Goal: Information Seeking & Learning: Learn about a topic

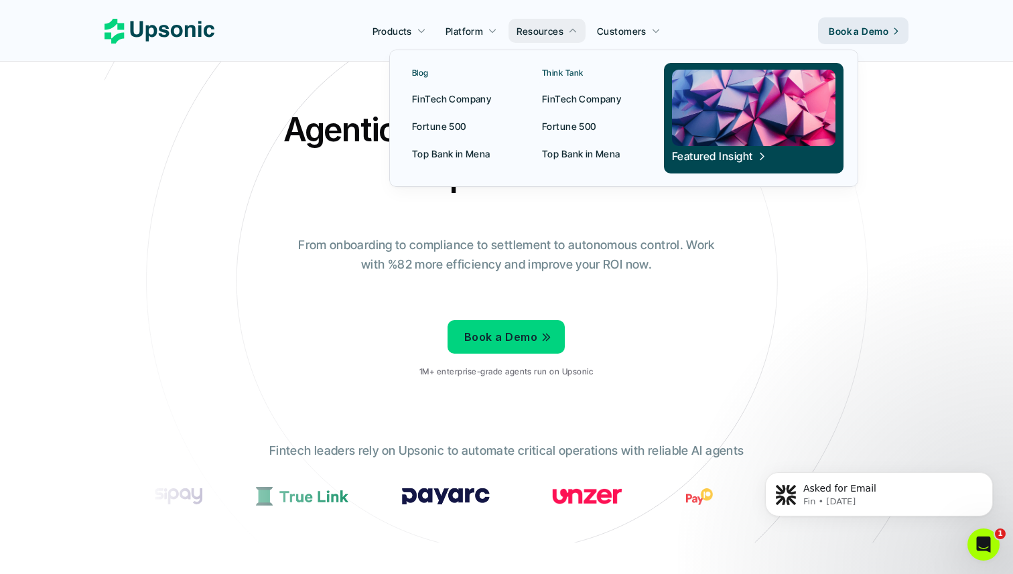
click at [562, 68] on p "Think Tank" at bounding box center [563, 72] width 42 height 9
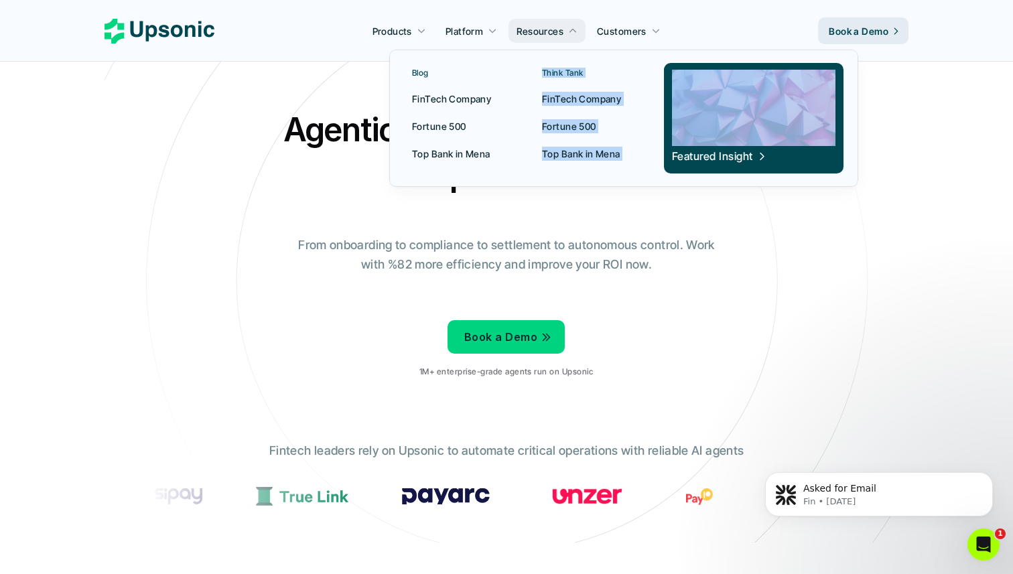
drag, startPoint x: 562, startPoint y: 68, endPoint x: 630, endPoint y: 164, distance: 117.3
click at [630, 164] on div "Think Tank FinTech Company Fortune 500 Top Bank in Mena" at bounding box center [590, 118] width 113 height 111
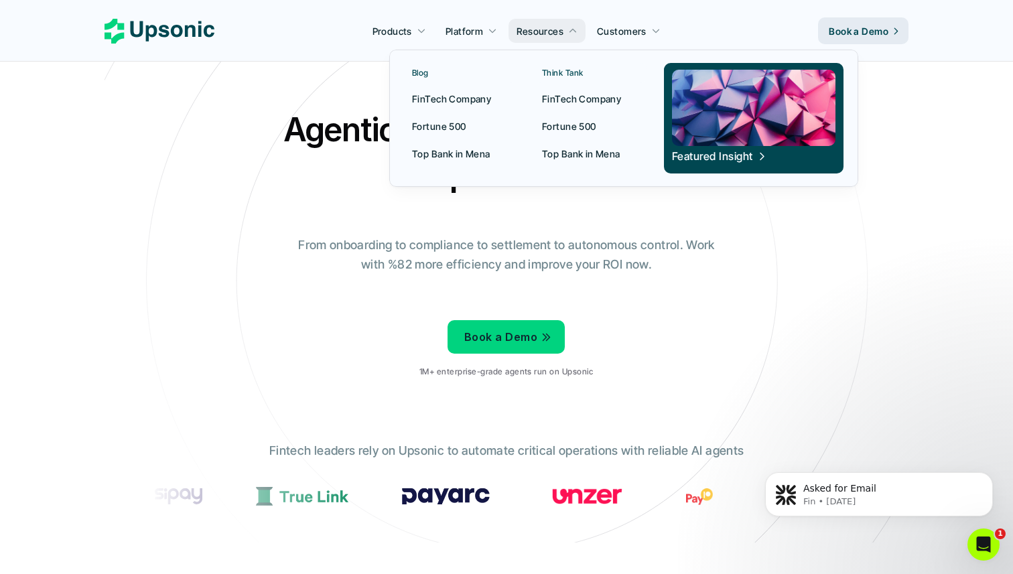
click at [567, 69] on p "Think Tank" at bounding box center [563, 72] width 42 height 9
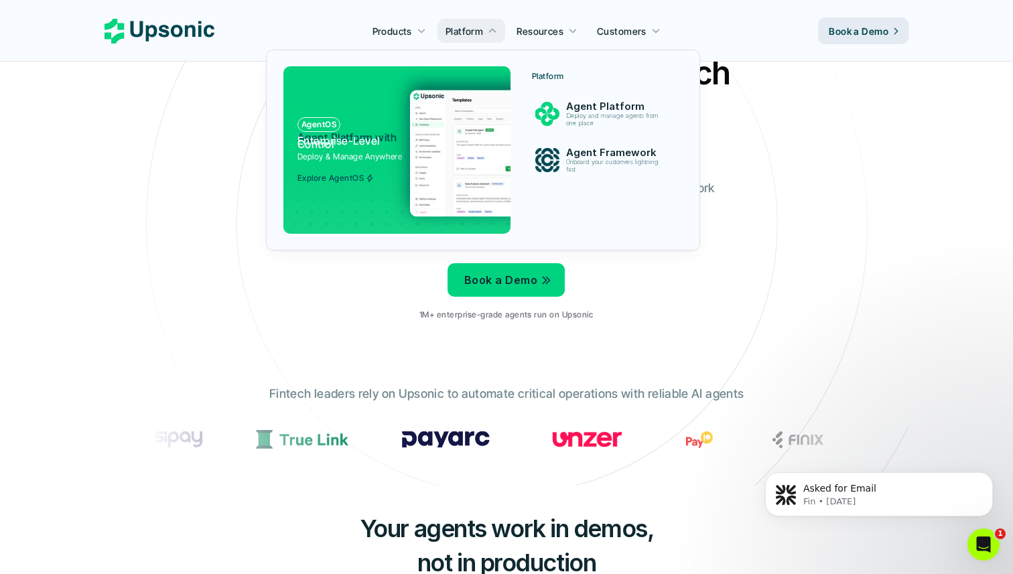
scroll to position [59, 0]
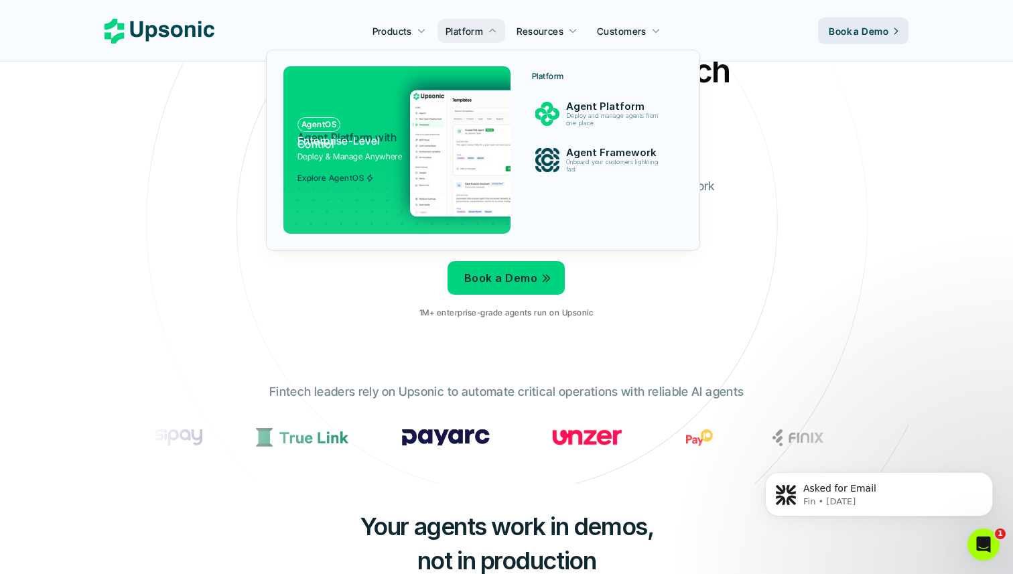
click at [375, 144] on p "Agent Platform with Enterprise-Level Control" at bounding box center [348, 140] width 103 height 9
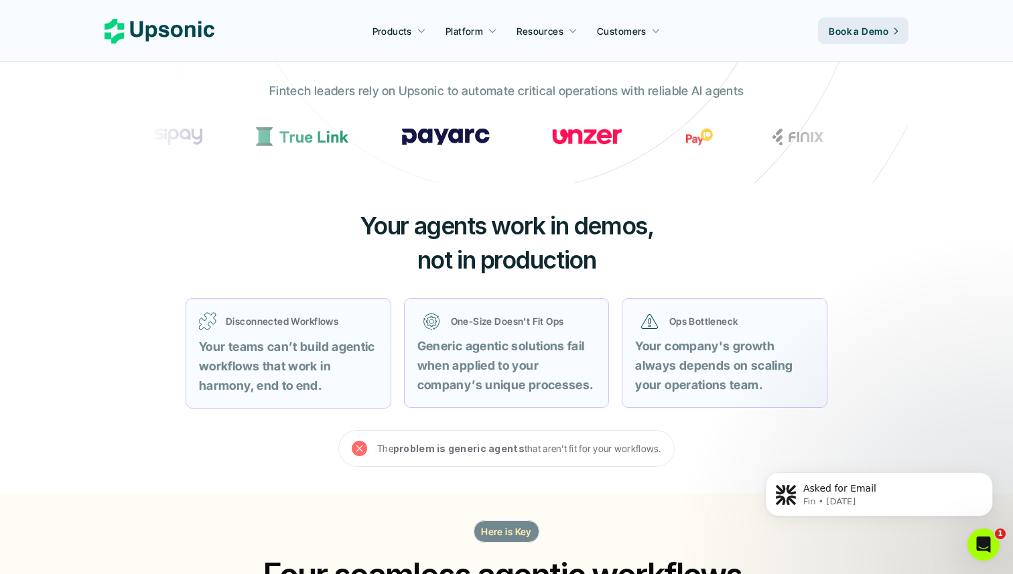
scroll to position [0, 0]
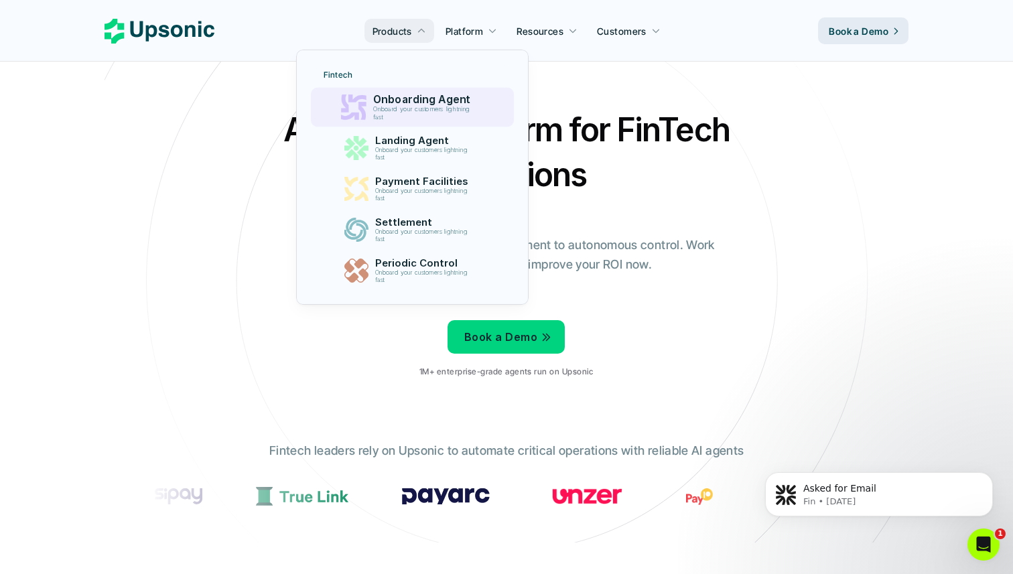
click at [393, 109] on p "Onboard your customers lightning fast" at bounding box center [424, 113] width 103 height 15
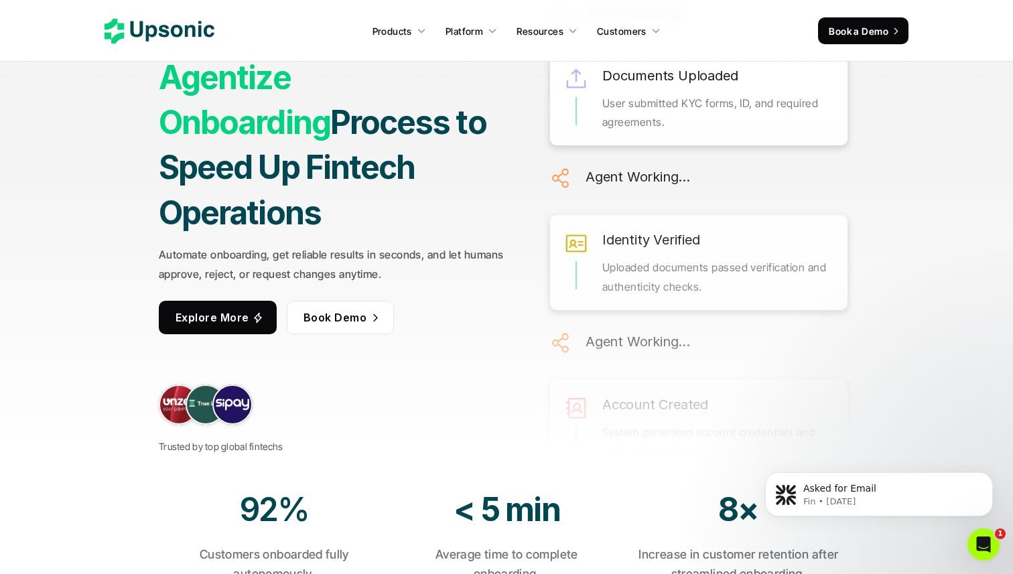
scroll to position [147, 0]
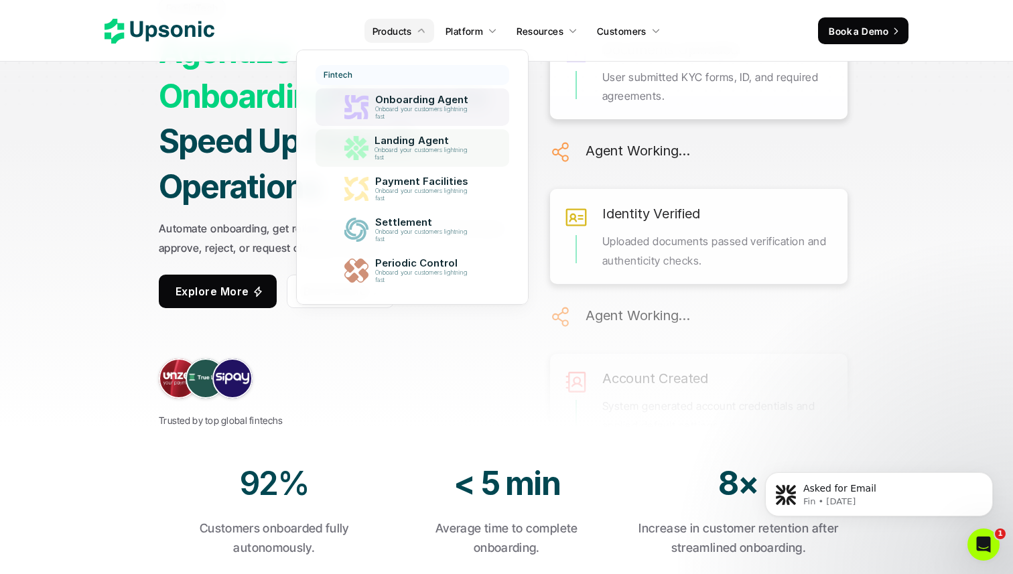
click at [387, 146] on p "Landing Agent" at bounding box center [424, 141] width 99 height 12
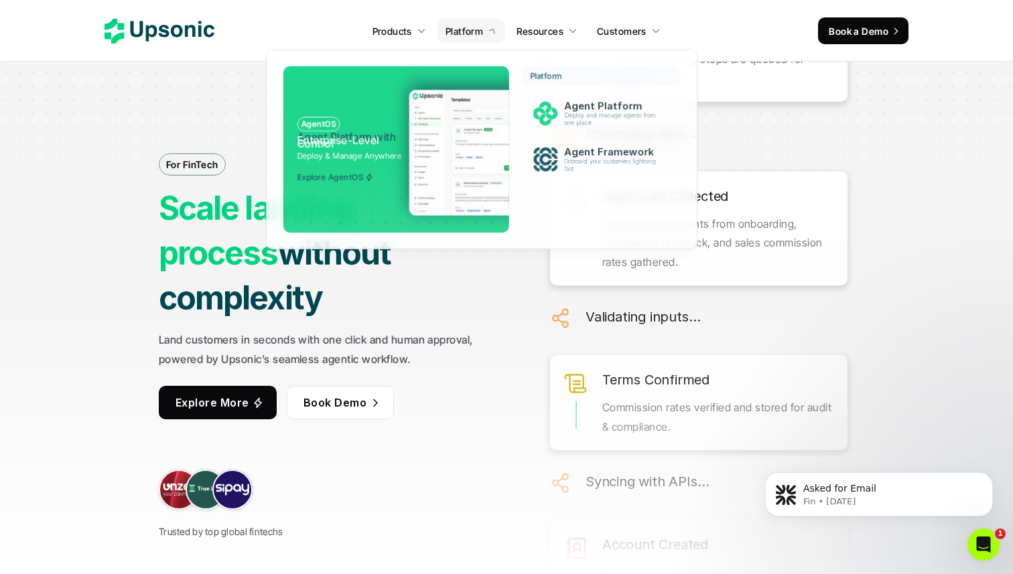
drag, startPoint x: 568, startPoint y: 213, endPoint x: 233, endPoint y: 75, distance: 362.3
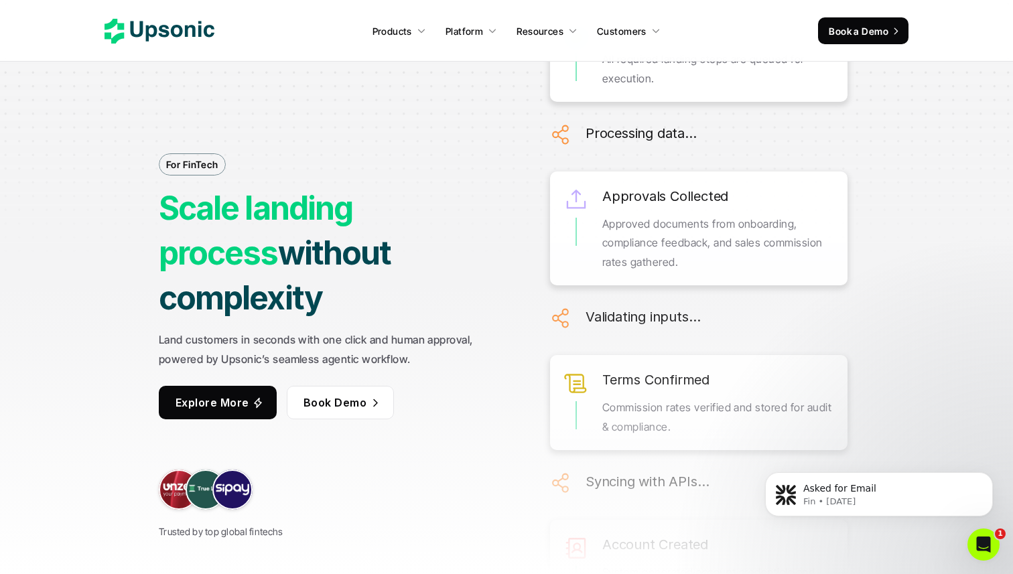
click at [237, 95] on div "For FinTech Scale landing process without complexity Land customers in seconds …" at bounding box center [335, 287] width 352 height 506
click at [170, 34] on icon at bounding box center [160, 31] width 110 height 25
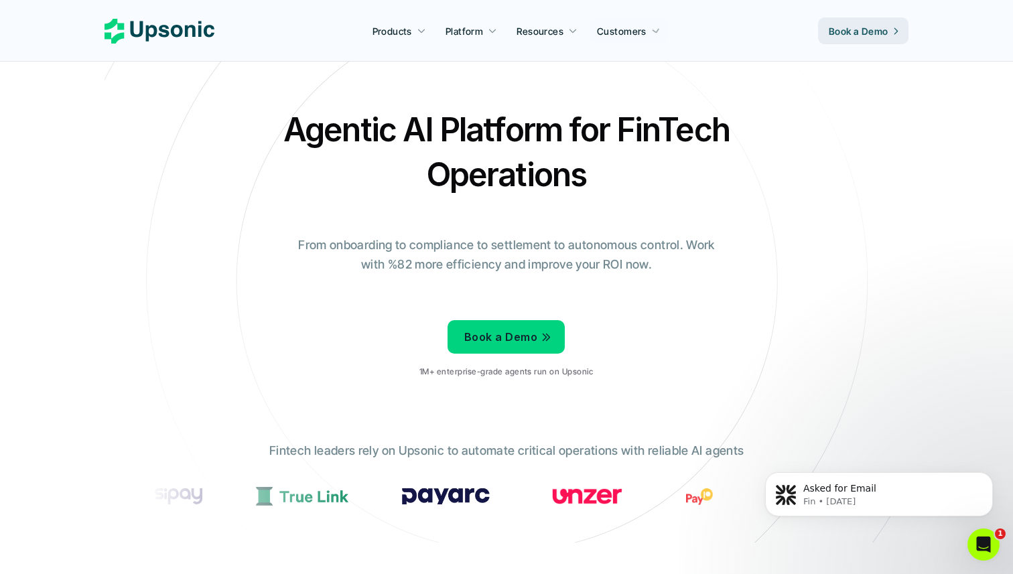
click at [869, 28] on p "Book a Demo" at bounding box center [859, 31] width 60 height 14
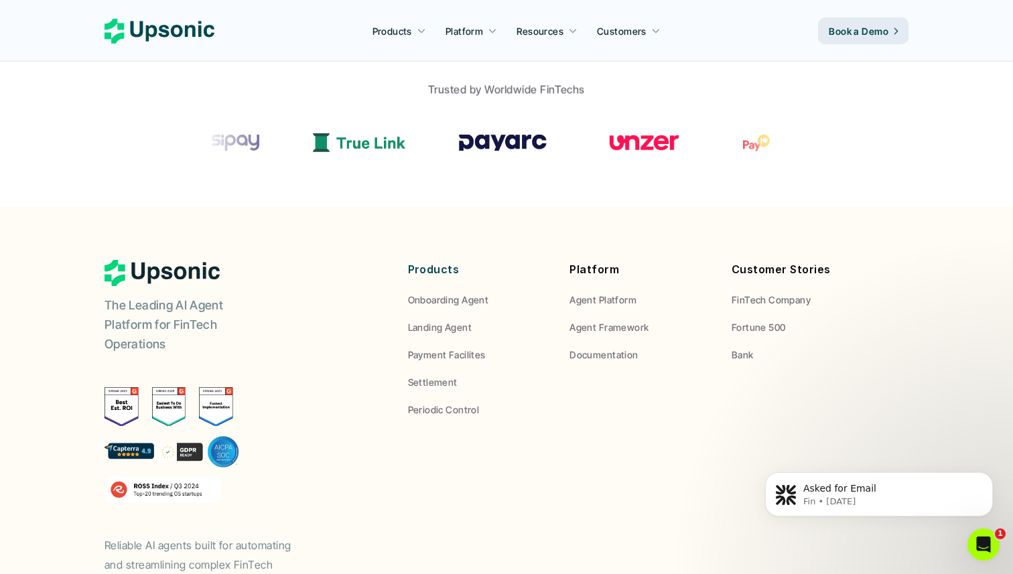
scroll to position [982, 0]
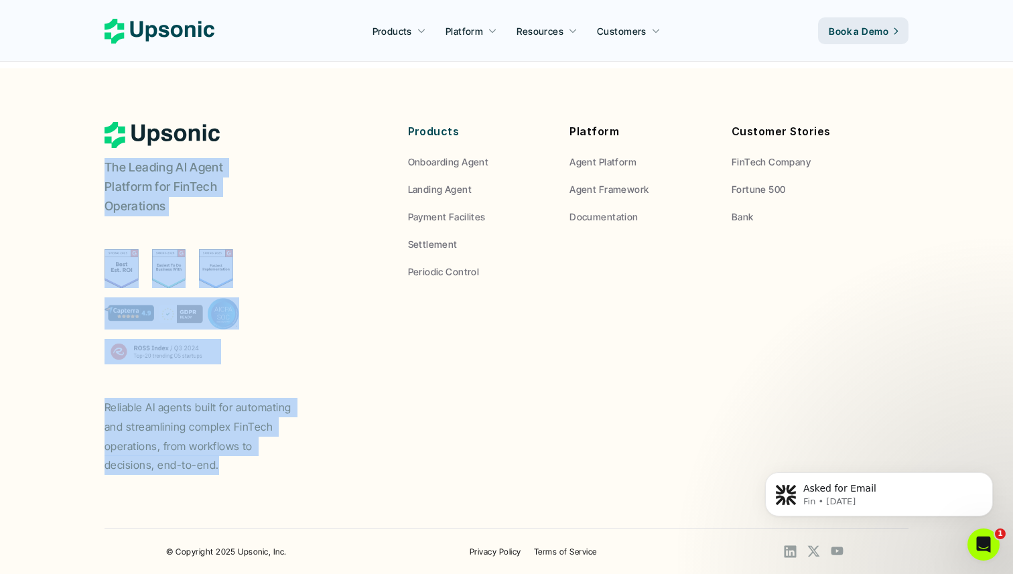
drag, startPoint x: 73, startPoint y: 112, endPoint x: 480, endPoint y: 458, distance: 534.7
click at [480, 458] on footer "The Leading AI Agent Platform for FinTech Operations Reliable AI agents built f…" at bounding box center [506, 321] width 1013 height 506
click at [480, 458] on div "The Leading AI Agent Platform for FinTech Operations Reliable AI agents built f…" at bounding box center [507, 298] width 804 height 353
drag, startPoint x: 480, startPoint y: 458, endPoint x: 68, endPoint y: 99, distance: 546.6
click at [68, 99] on footer "The Leading AI Agent Platform for FinTech Operations Reliable AI agents built f…" at bounding box center [506, 321] width 1013 height 506
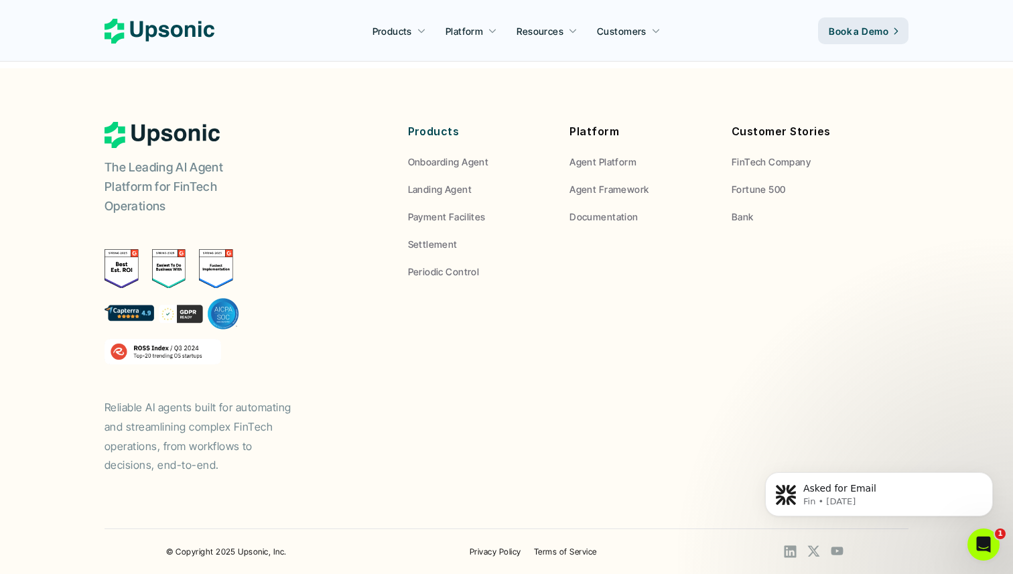
click at [68, 99] on footer "The Leading AI Agent Platform for FinTech Operations Reliable AI agents built f…" at bounding box center [506, 321] width 1013 height 506
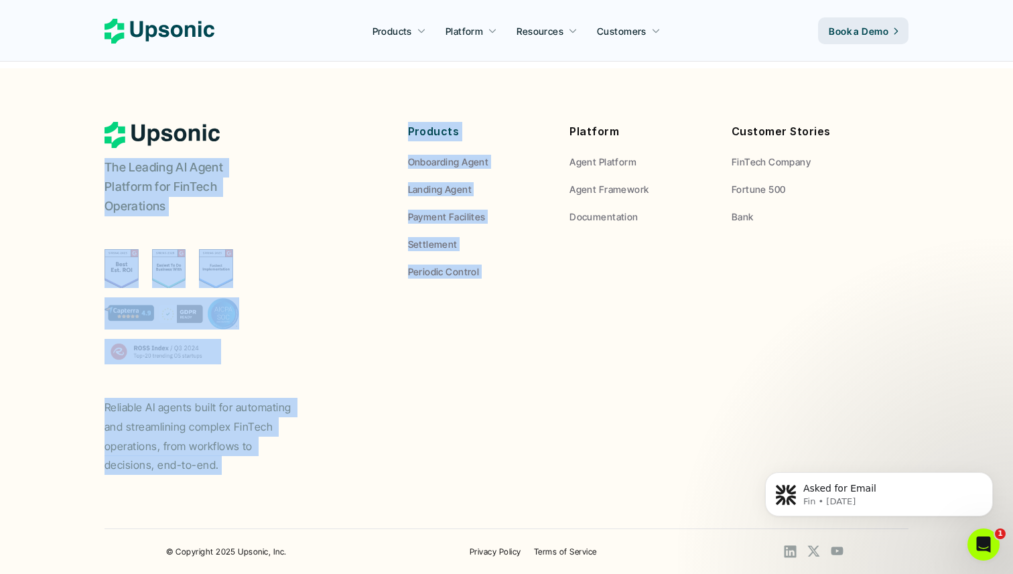
drag, startPoint x: 68, startPoint y: 99, endPoint x: 643, endPoint y: 441, distance: 668.2
click at [643, 441] on footer "The Leading AI Agent Platform for FinTech Operations Reliable AI agents built f…" at bounding box center [506, 321] width 1013 height 506
click at [643, 441] on div "The Leading AI Agent Platform for FinTech Operations Reliable AI agents built f…" at bounding box center [507, 298] width 804 height 353
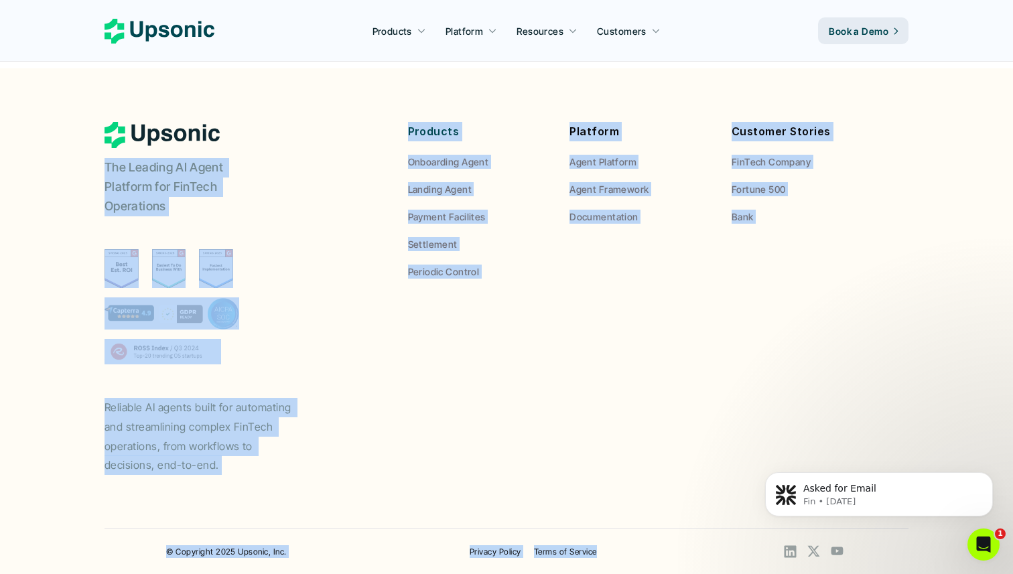
drag, startPoint x: 17, startPoint y: 78, endPoint x: 659, endPoint y: 574, distance: 811.1
click at [659, 574] on footer "The Leading AI Agent Platform for FinTech Operations Reliable AI agents built f…" at bounding box center [506, 321] width 1013 height 506
click at [659, 574] on div "© Copyright 2025 Upsonic, Inc. Privacy Policy Terms of Service" at bounding box center [507, 552] width 804 height 46
drag, startPoint x: 659, startPoint y: 574, endPoint x: 123, endPoint y: 103, distance: 712.6
click at [123, 103] on footer "The Leading AI Agent Platform for FinTech Operations Reliable AI agents built f…" at bounding box center [506, 321] width 1013 height 506
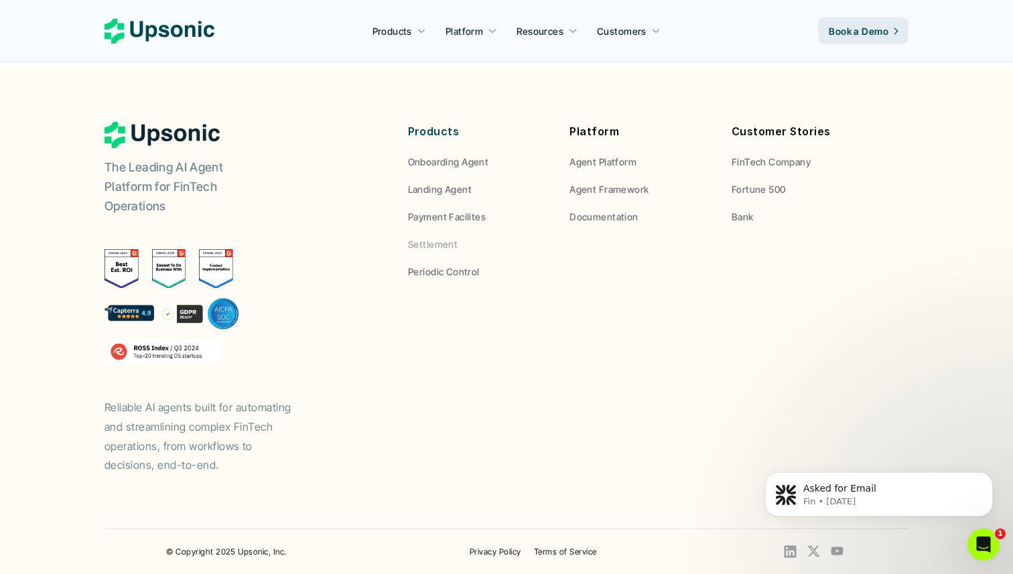
click at [123, 103] on footer "The Leading AI Agent Platform for FinTech Operations Reliable AI agents built f…" at bounding box center [506, 321] width 1013 height 506
click at [184, 38] on icon at bounding box center [160, 31] width 110 height 25
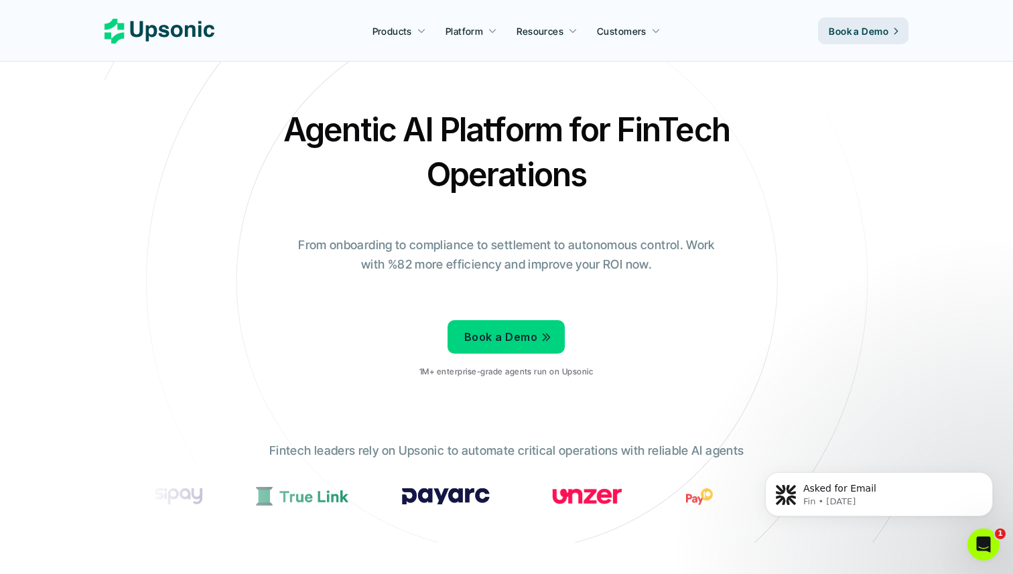
click at [336, 129] on h2 "Agentic AI Platform for FinTech Operations" at bounding box center [506, 152] width 469 height 90
drag, startPoint x: 336, startPoint y: 129, endPoint x: 554, endPoint y: 265, distance: 257.3
click at [556, 265] on div "Agentic AI Platform for FinTech Operations From onboarding to compliance to set…" at bounding box center [507, 247] width 784 height 281
click at [554, 265] on p "From onboarding to compliance to settlement to autonomous control. Work with %8…" at bounding box center [507, 255] width 436 height 39
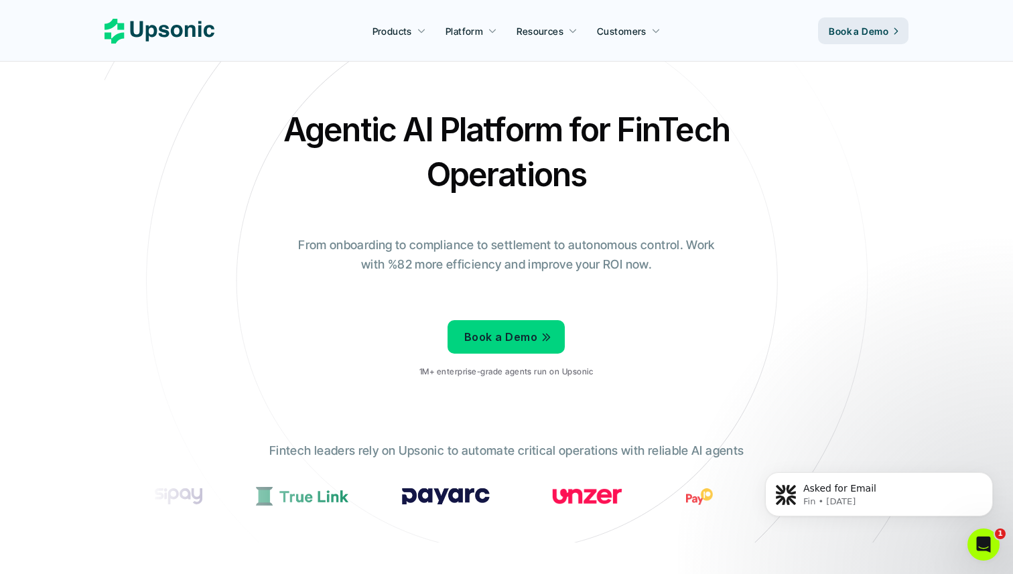
click at [554, 265] on p "From onboarding to compliance to settlement to autonomous control. Work with %8…" at bounding box center [507, 255] width 436 height 39
drag, startPoint x: 554, startPoint y: 265, endPoint x: 407, endPoint y: 141, distance: 191.6
click at [407, 141] on div "Agentic AI Platform for FinTech Operations From onboarding to compliance to set…" at bounding box center [507, 247] width 784 height 281
click at [407, 141] on h2 "Agentic AI Platform for FinTech Operations" at bounding box center [506, 152] width 469 height 90
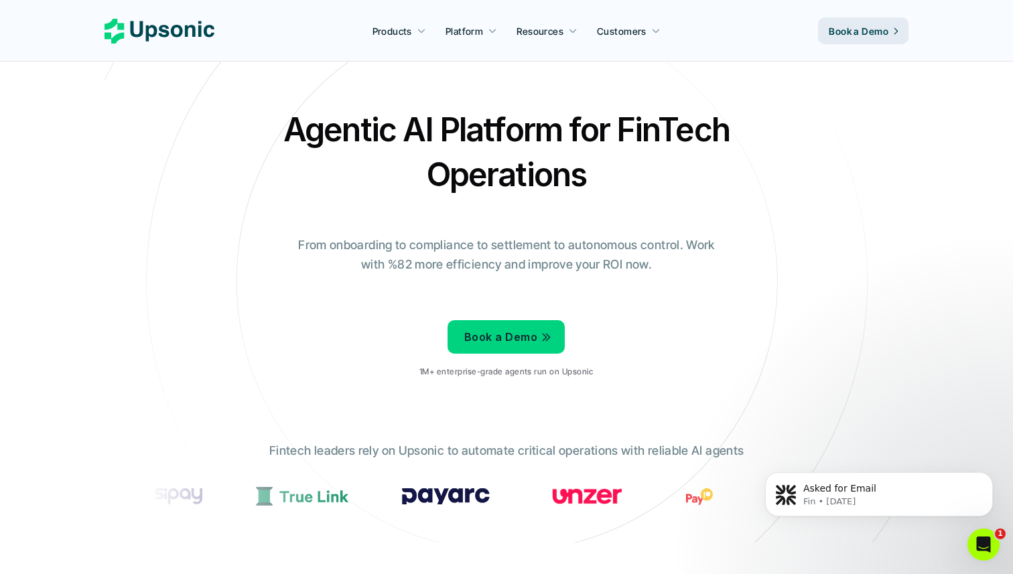
drag, startPoint x: 407, startPoint y: 141, endPoint x: 567, endPoint y: 250, distance: 192.9
click at [567, 250] on div "Agentic AI Platform for FinTech Operations From onboarding to compliance to set…" at bounding box center [507, 247] width 784 height 281
click at [567, 250] on p "From onboarding to compliance to settlement to autonomous control. Work with %8…" at bounding box center [507, 255] width 436 height 39
drag, startPoint x: 567, startPoint y: 250, endPoint x: 326, endPoint y: 115, distance: 276.6
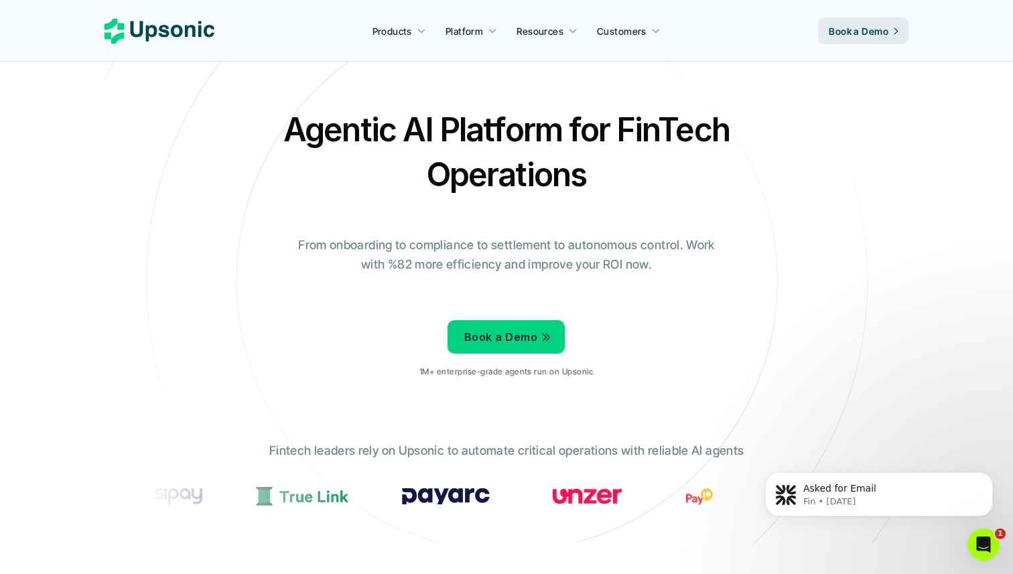
click at [326, 115] on div "Agentic AI Platform for FinTech Operations From onboarding to compliance to set…" at bounding box center [507, 247] width 784 height 281
click at [326, 115] on h2 "Agentic AI Platform for FinTech Operations" at bounding box center [506, 152] width 469 height 90
drag, startPoint x: 326, startPoint y: 115, endPoint x: 598, endPoint y: 267, distance: 312.2
click at [598, 267] on div "Agentic AI Platform for FinTech Operations From onboarding to compliance to set…" at bounding box center [507, 247] width 784 height 281
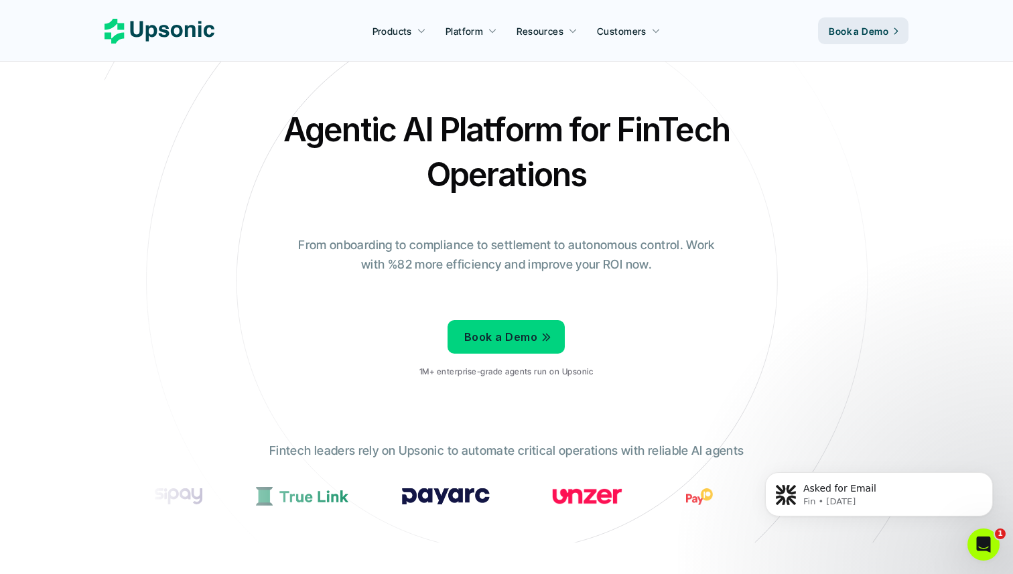
click at [598, 267] on p "From onboarding to compliance to settlement to autonomous control. Work with %8…" at bounding box center [507, 255] width 436 height 39
drag, startPoint x: 598, startPoint y: 267, endPoint x: 342, endPoint y: 137, distance: 287.1
click at [342, 137] on div "Agentic AI Platform for FinTech Operations From onboarding to compliance to set…" at bounding box center [507, 247] width 784 height 281
click at [342, 137] on h2 "Agentic AI Platform for FinTech Operations" at bounding box center [506, 152] width 469 height 90
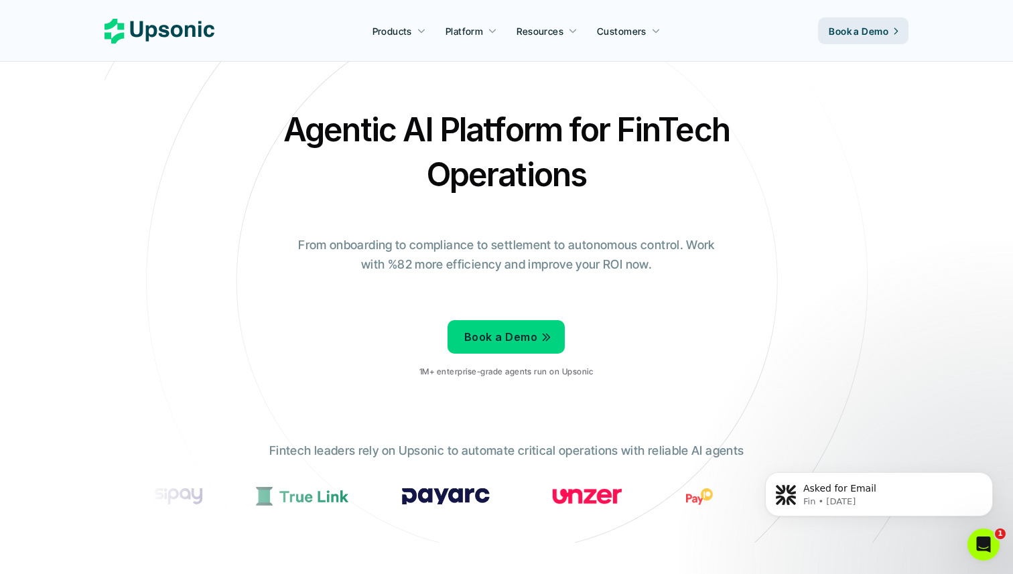
click at [342, 137] on h2 "Agentic AI Platform for FinTech Operations" at bounding box center [506, 152] width 469 height 90
drag, startPoint x: 342, startPoint y: 137, endPoint x: 627, endPoint y: 215, distance: 295.3
click at [628, 216] on div "Agentic AI Platform for FinTech Operations From onboarding to compliance to set…" at bounding box center [507, 247] width 784 height 281
click at [627, 249] on p "From onboarding to compliance to settlement to autonomous control. Work with %8…" at bounding box center [507, 255] width 436 height 39
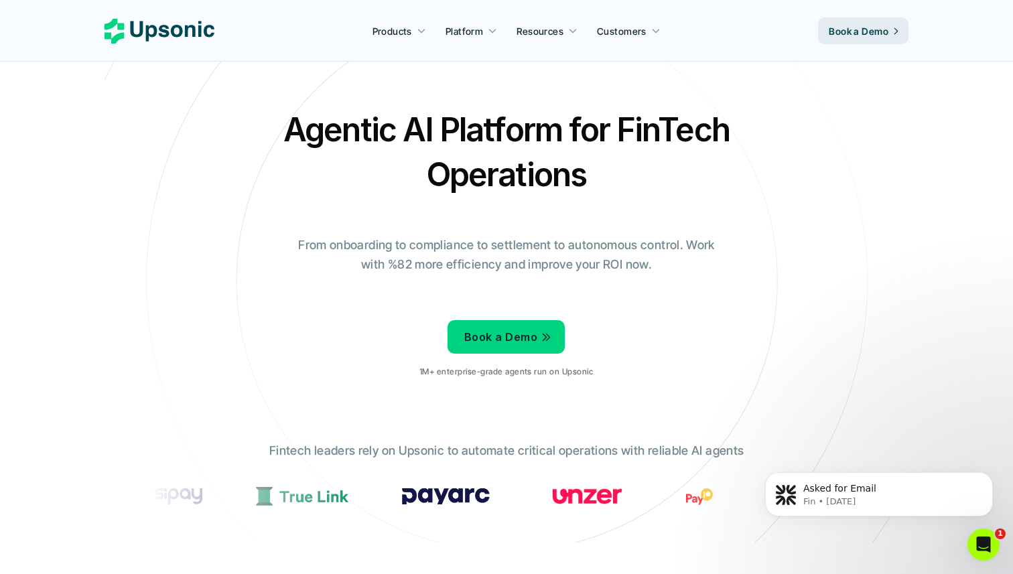
drag, startPoint x: 627, startPoint y: 249, endPoint x: 411, endPoint y: 126, distance: 248.2
click at [411, 126] on div "Agentic AI Platform for FinTech Operations From onboarding to compliance to set…" at bounding box center [507, 247] width 784 height 281
click at [411, 126] on h2 "Agentic AI Platform for FinTech Operations" at bounding box center [506, 152] width 469 height 90
drag, startPoint x: 411, startPoint y: 126, endPoint x: 841, endPoint y: 291, distance: 460.3
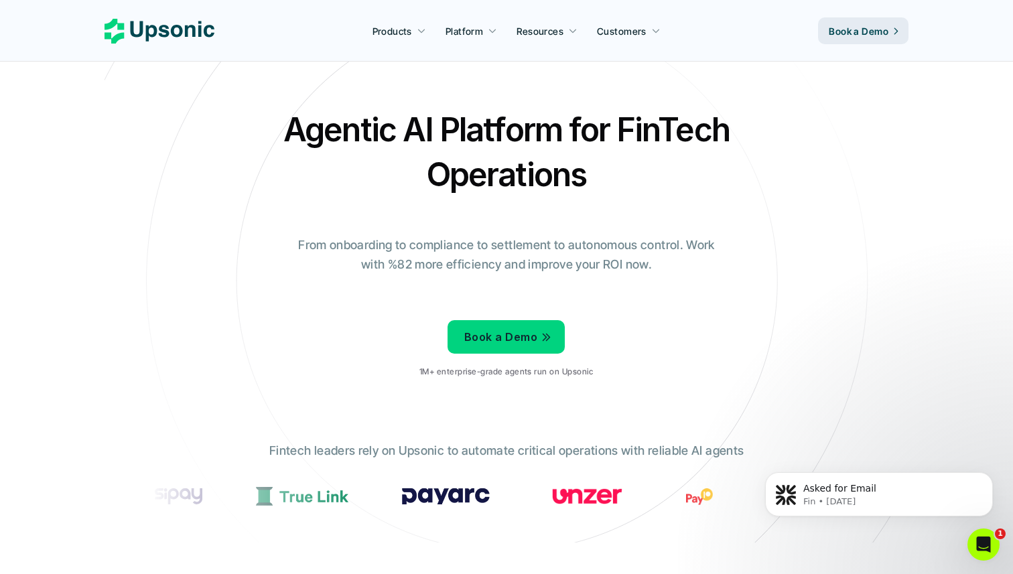
click at [841, 291] on div "Agentic AI Platform for FinTech Operations From onboarding to compliance to set…" at bounding box center [507, 247] width 784 height 281
click at [668, 264] on p "From onboarding to compliance to settlement to autonomous control. Work with %8…" at bounding box center [507, 255] width 436 height 39
drag, startPoint x: 668, startPoint y: 264, endPoint x: 519, endPoint y: 114, distance: 211.3
click at [519, 114] on div "Agentic AI Platform for FinTech Operations From onboarding to compliance to set…" at bounding box center [507, 247] width 784 height 281
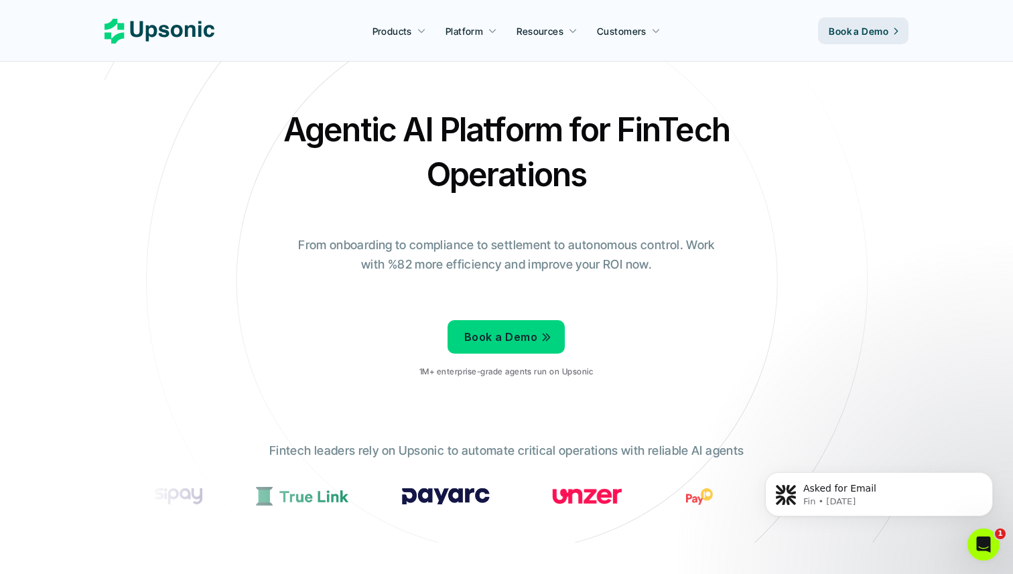
click at [519, 114] on h2 "Agentic AI Platform for FinTech Operations" at bounding box center [506, 152] width 469 height 90
drag, startPoint x: 519, startPoint y: 114, endPoint x: 691, endPoint y: 257, distance: 223.6
click at [691, 257] on div "Agentic AI Platform for FinTech Operations From onboarding to compliance to set…" at bounding box center [507, 247] width 784 height 281
click at [691, 257] on p "From onboarding to compliance to settlement to autonomous control. Work with %8…" at bounding box center [507, 255] width 436 height 39
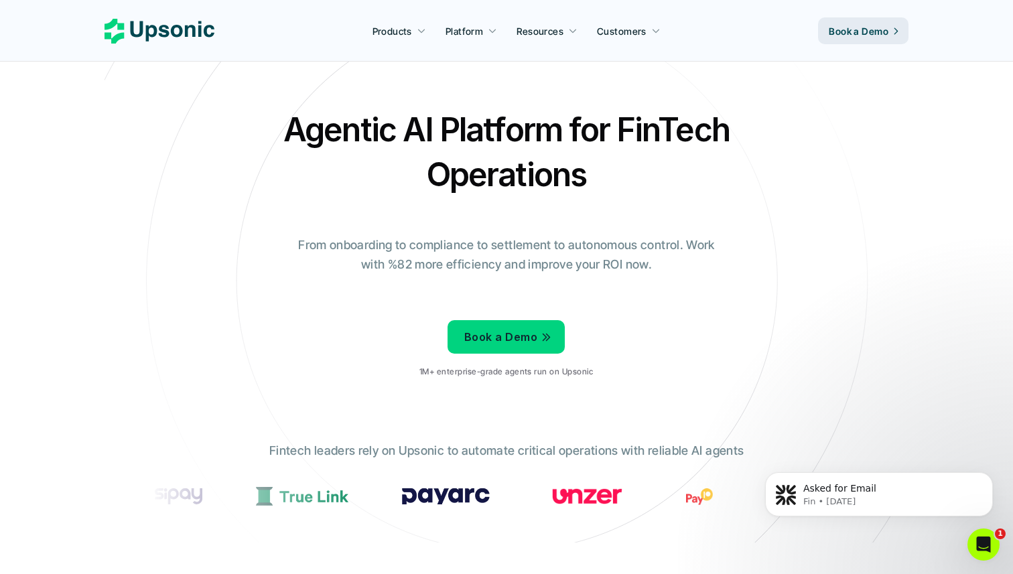
click at [691, 257] on p "From onboarding to compliance to settlement to autonomous control. Work with %8…" at bounding box center [507, 255] width 436 height 39
drag, startPoint x: 691, startPoint y: 257, endPoint x: 490, endPoint y: 125, distance: 239.9
click at [490, 125] on div "Agentic AI Platform for FinTech Operations From onboarding to compliance to set…" at bounding box center [507, 247] width 784 height 281
click at [490, 125] on h2 "Agentic AI Platform for FinTech Operations" at bounding box center [506, 152] width 469 height 90
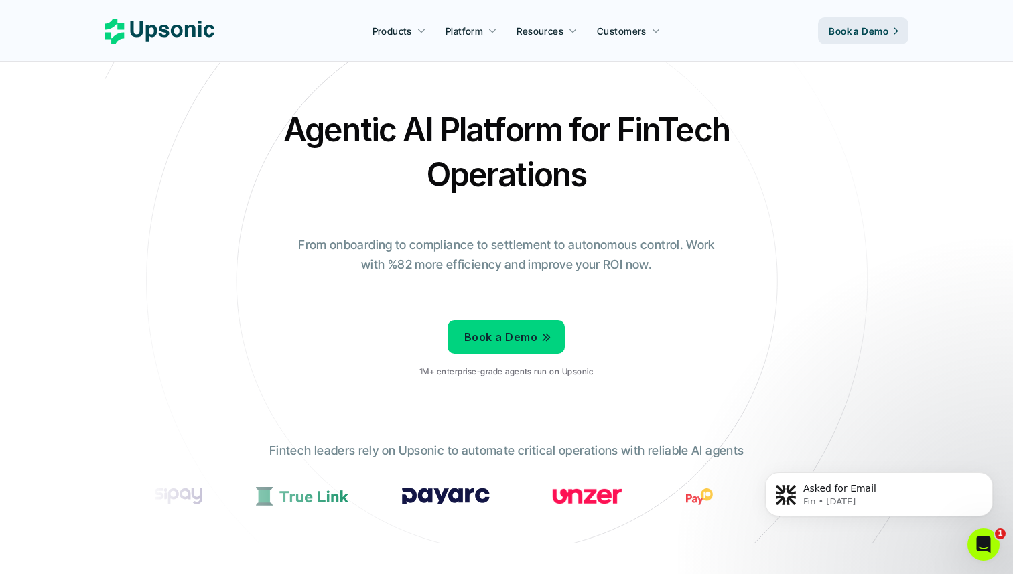
drag, startPoint x: 490, startPoint y: 125, endPoint x: 645, endPoint y: 375, distance: 293.4
click at [645, 375] on div "Agentic AI Platform for FinTech Operations From onboarding to compliance to set…" at bounding box center [507, 247] width 784 height 281
drag, startPoint x: 645, startPoint y: 375, endPoint x: 438, endPoint y: 103, distance: 342.3
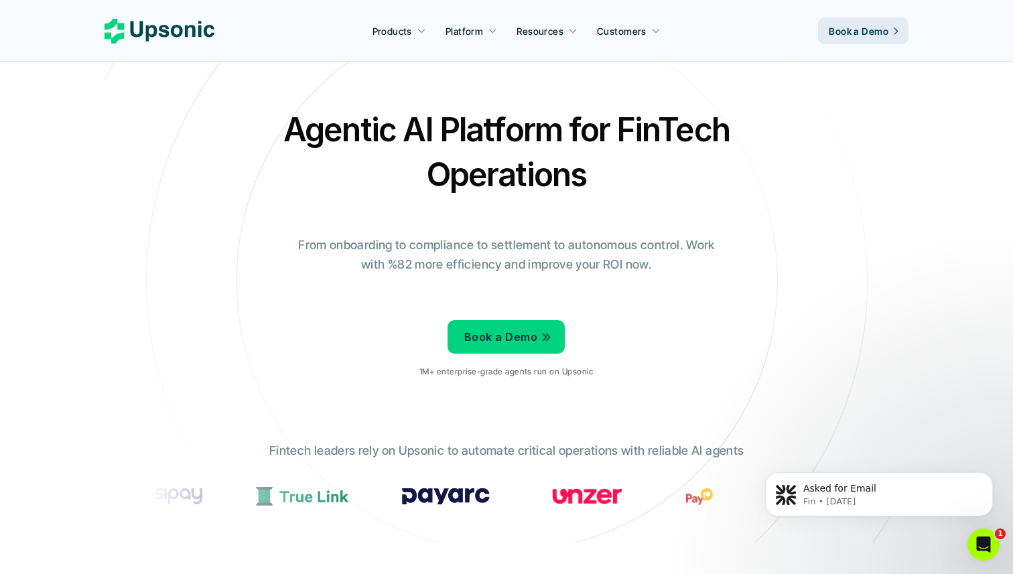
click at [438, 103] on section "Agentic AI Platform for FinTech Operations From onboarding to compliance to set…" at bounding box center [507, 271] width 804 height 543
click at [438, 103] on icon at bounding box center [507, 281] width 900 height 900
drag, startPoint x: 438, startPoint y: 103, endPoint x: 667, endPoint y: 360, distance: 344.5
click at [667, 360] on section "Agentic AI Platform for FinTech Operations From onboarding to compliance to set…" at bounding box center [507, 271] width 804 height 543
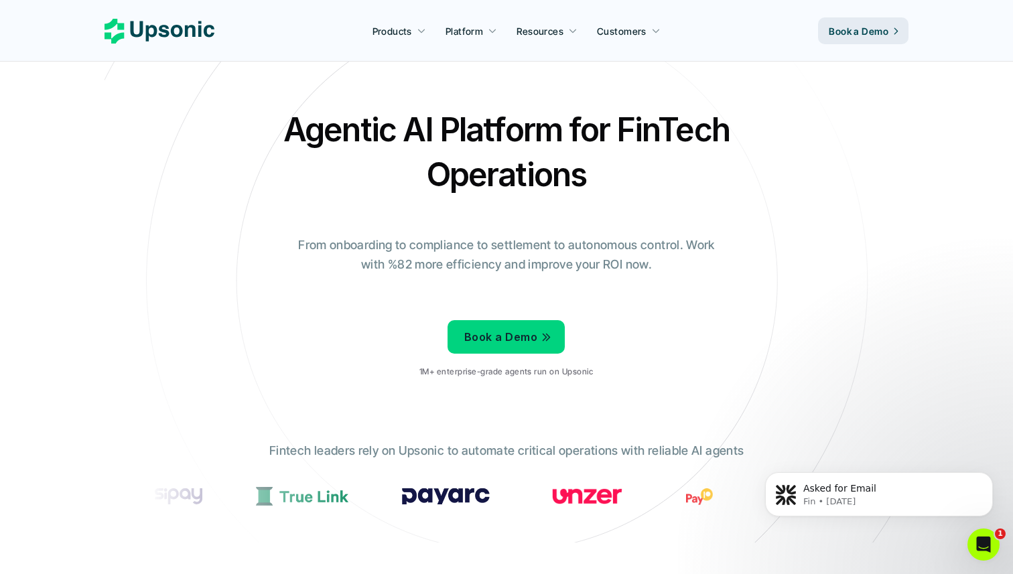
click at [667, 360] on div "Agentic AI Platform for FinTech Operations From onboarding to compliance to set…" at bounding box center [507, 247] width 784 height 281
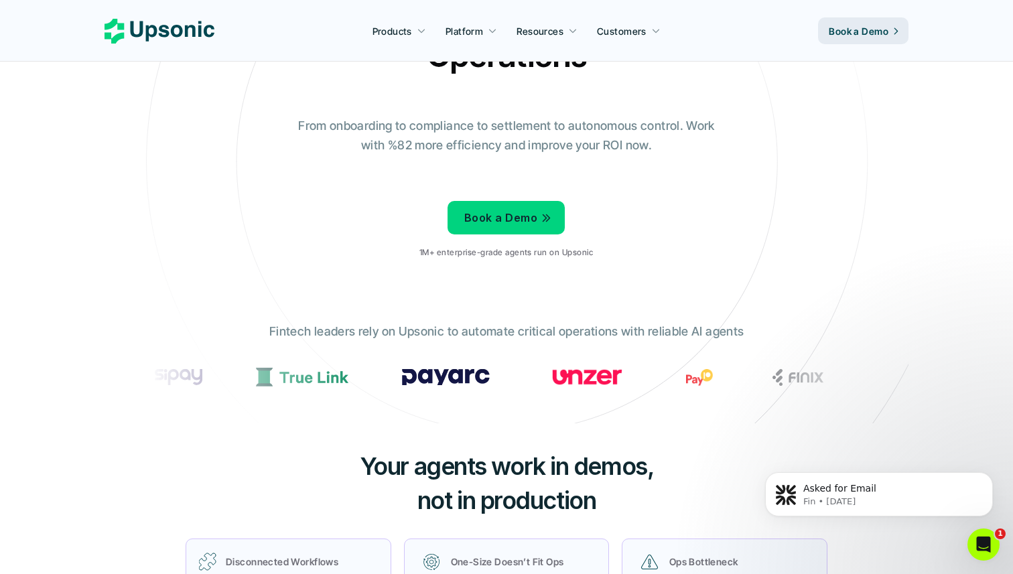
scroll to position [208, 0]
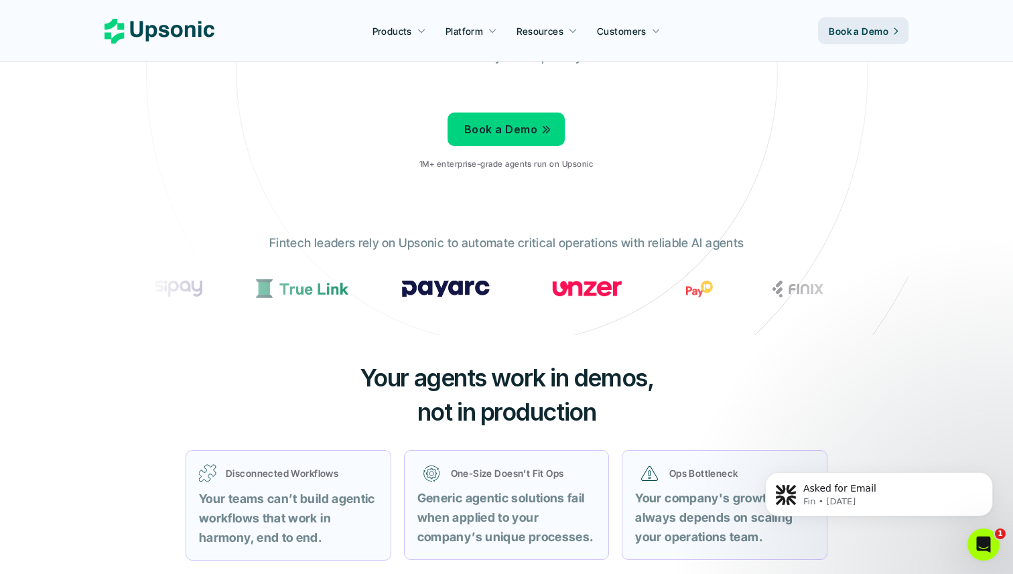
drag, startPoint x: 438, startPoint y: 279, endPoint x: 371, endPoint y: 279, distance: 67.0
click at [314, 267] on div "Fintech leaders rely on Upsonic to automate critical operations with reliable A…" at bounding box center [506, 274] width 737 height 101
click at [305, 244] on p "Fintech leaders rely on Upsonic to automate critical operations with reliable A…" at bounding box center [506, 243] width 474 height 19
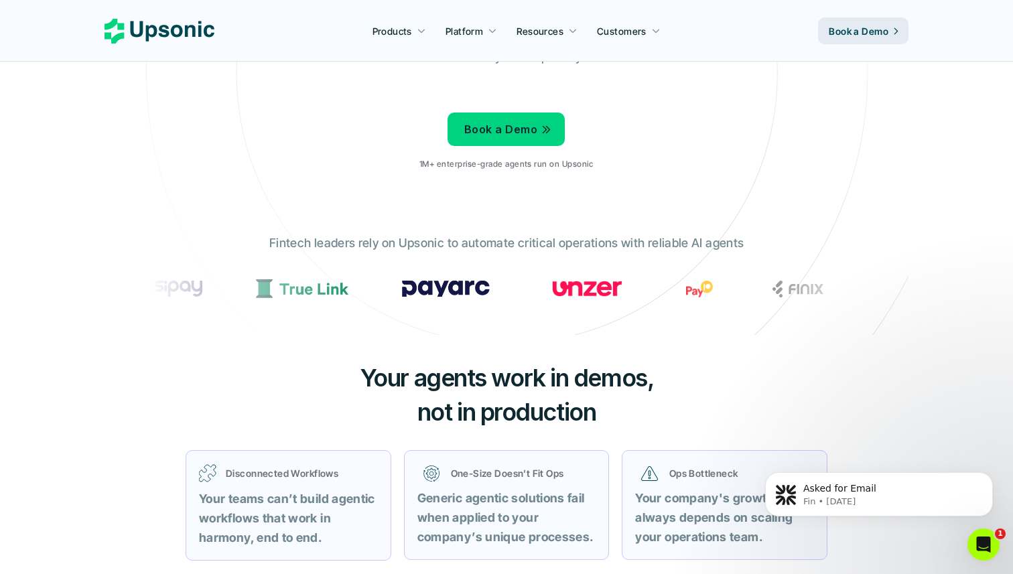
drag, startPoint x: 305, startPoint y: 244, endPoint x: 651, endPoint y: 419, distance: 387.4
click at [653, 404] on h3 "Your agents work in demos, not in production" at bounding box center [507, 395] width 402 height 68
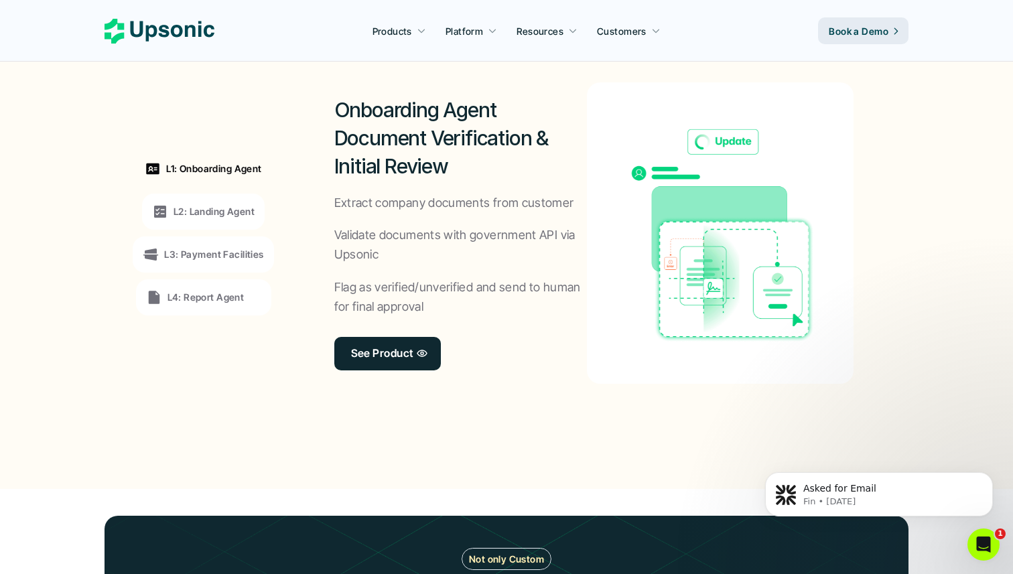
scroll to position [1014, 0]
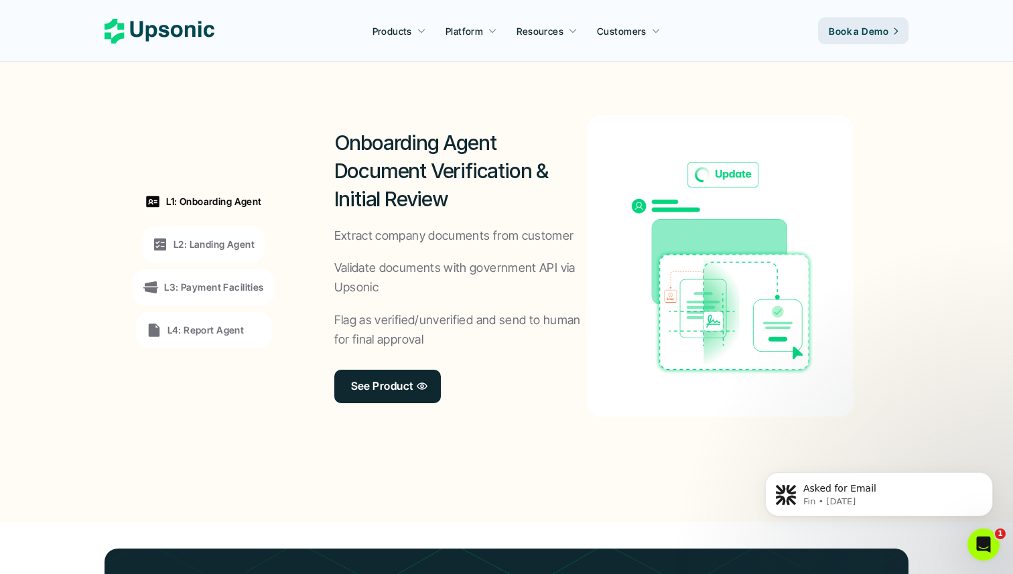
click at [188, 324] on p "L4: Report Agent" at bounding box center [206, 330] width 77 height 14
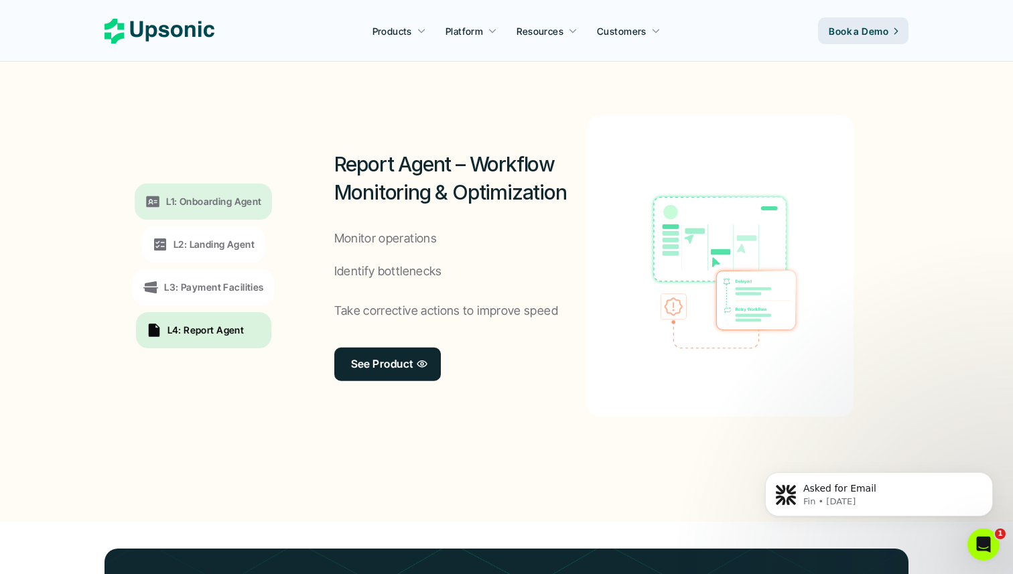
click at [200, 300] on div "L3: Payment Facilities" at bounding box center [203, 287] width 141 height 36
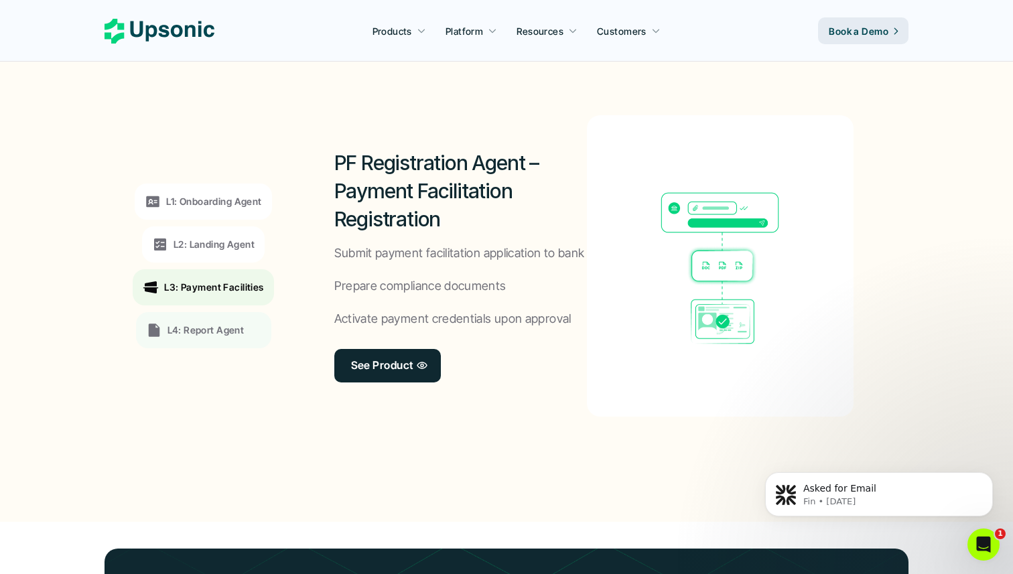
click at [222, 244] on p "L2: Landing Agent" at bounding box center [214, 244] width 81 height 14
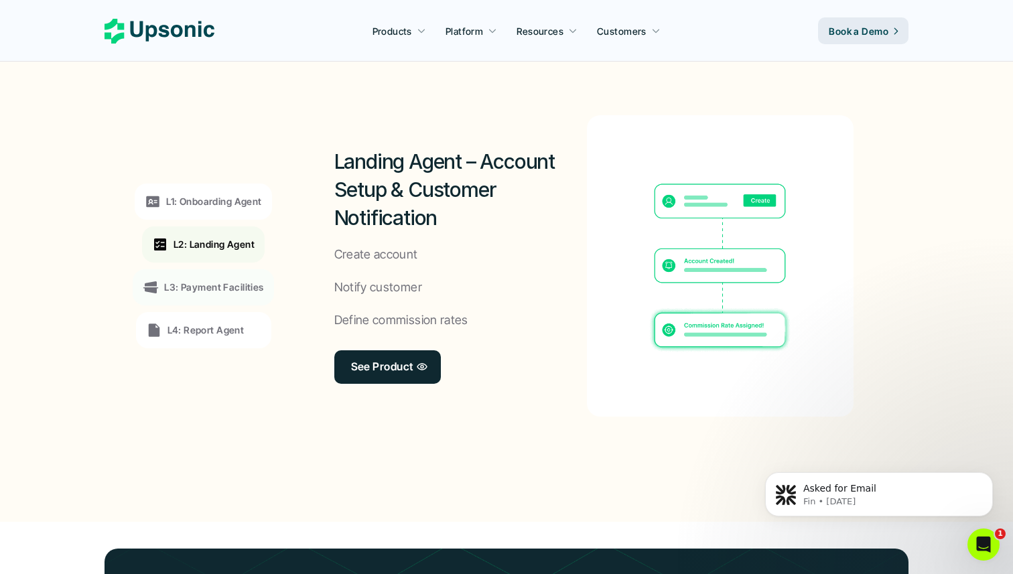
click at [235, 207] on p "L1: Onboarding Agent" at bounding box center [213, 201] width 95 height 14
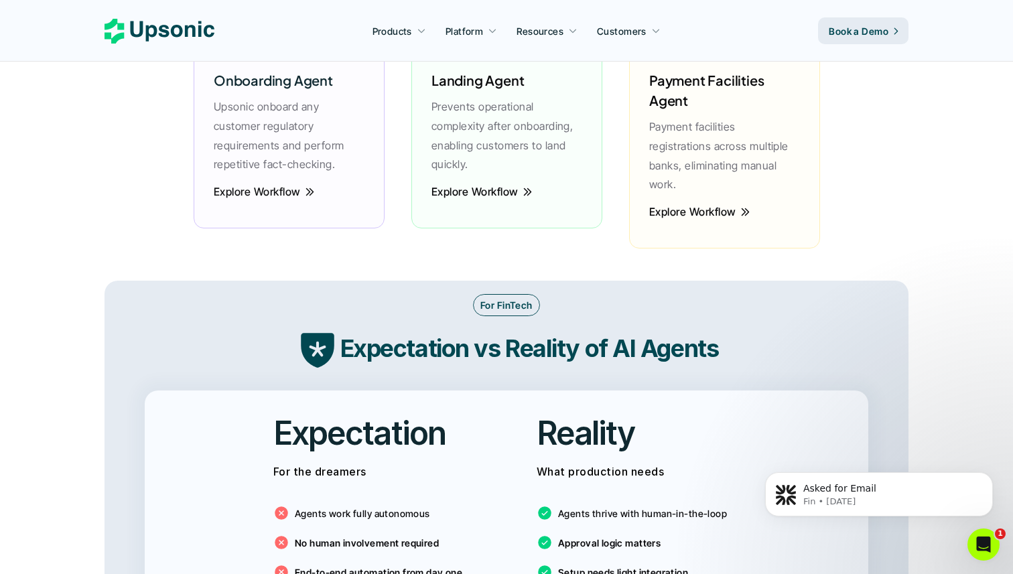
scroll to position [1977, 0]
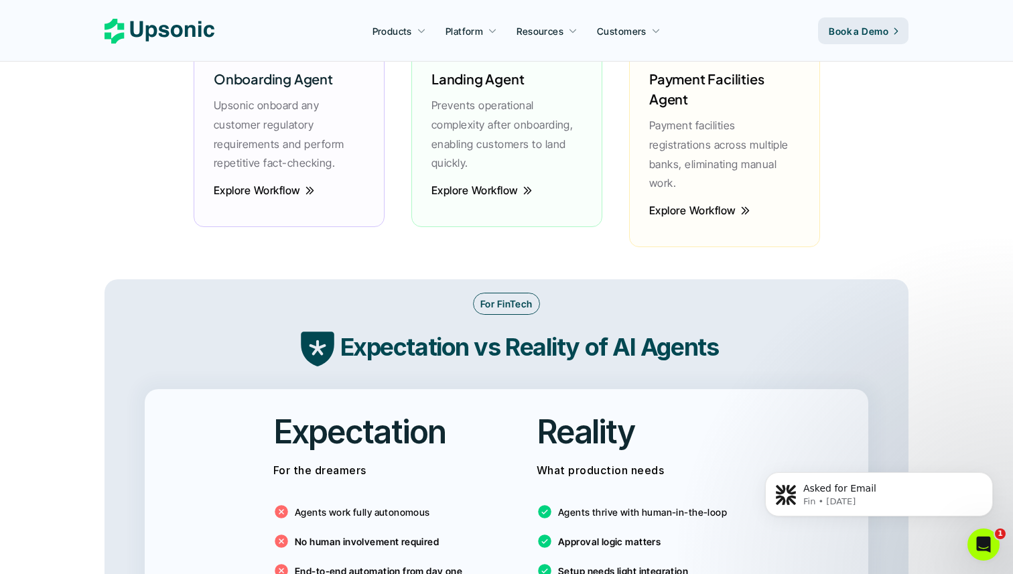
drag, startPoint x: 481, startPoint y: 165, endPoint x: 267, endPoint y: 66, distance: 235.3
click at [267, 66] on div "Onboarding Agent Upsonic onboard any customer regulatory requirements and perfo…" at bounding box center [506, 143] width 653 height 273
click at [239, 78] on h6 "Onboarding Agent" at bounding box center [273, 79] width 119 height 20
drag, startPoint x: 239, startPoint y: 78, endPoint x: 851, endPoint y: 232, distance: 631.5
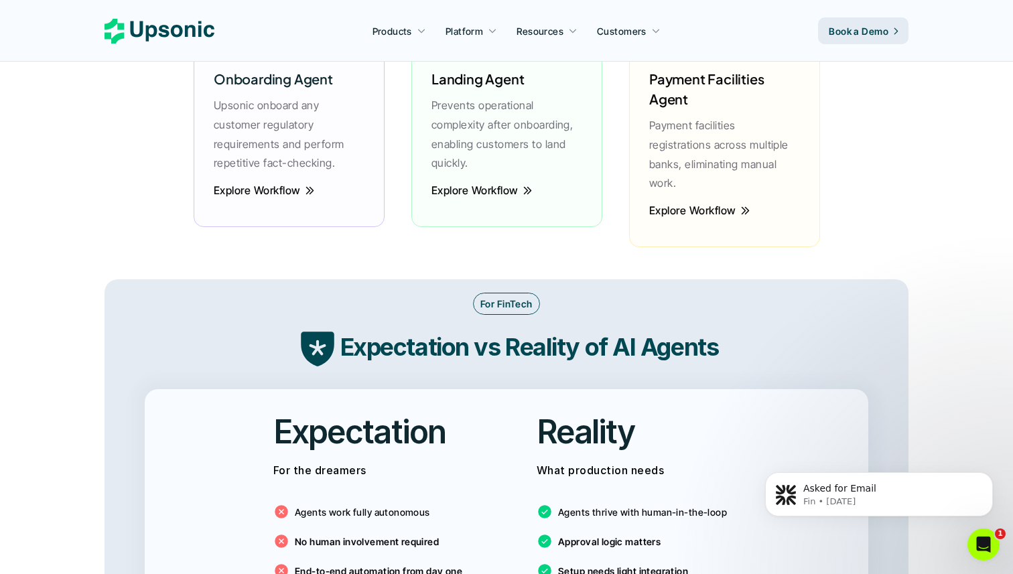
click at [851, 232] on div "New Services Explore Our Agentic Workflows Onboarding Agent Upsonic onboard any…" at bounding box center [507, 94] width 804 height 373
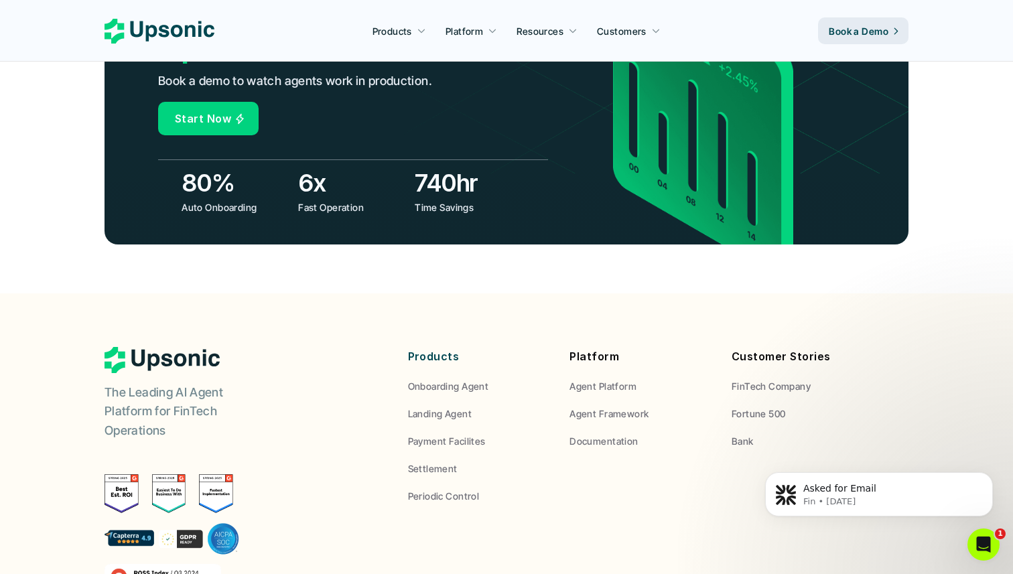
scroll to position [5013, 0]
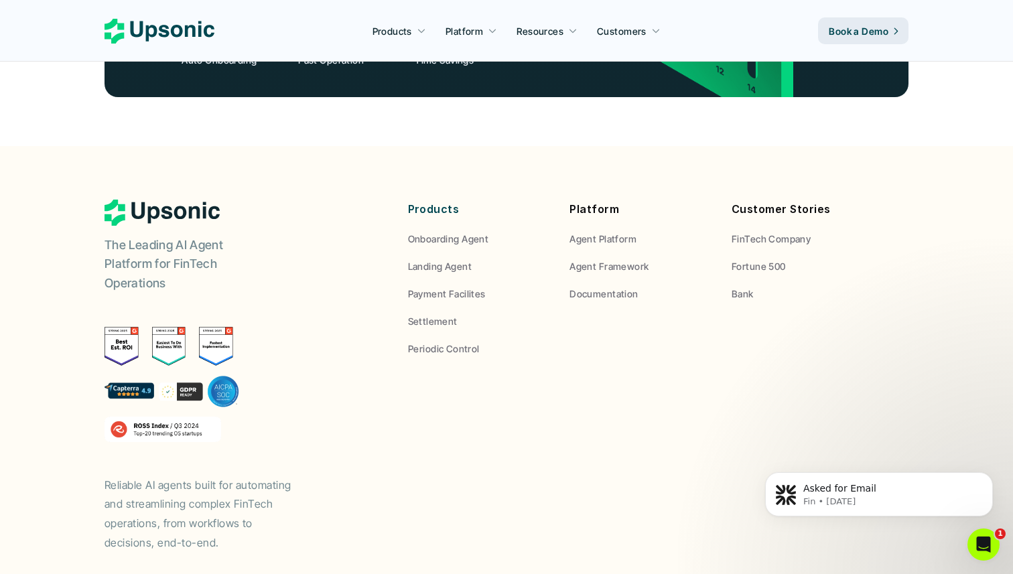
drag, startPoint x: 34, startPoint y: 108, endPoint x: 878, endPoint y: 547, distance: 952.1
click at [878, 547] on footer "The Leading AI Agent Platform for FinTech Operations Reliable AI agents built f…" at bounding box center [506, 399] width 1013 height 506
click at [441, 287] on p "Payment Facilites" at bounding box center [447, 294] width 78 height 14
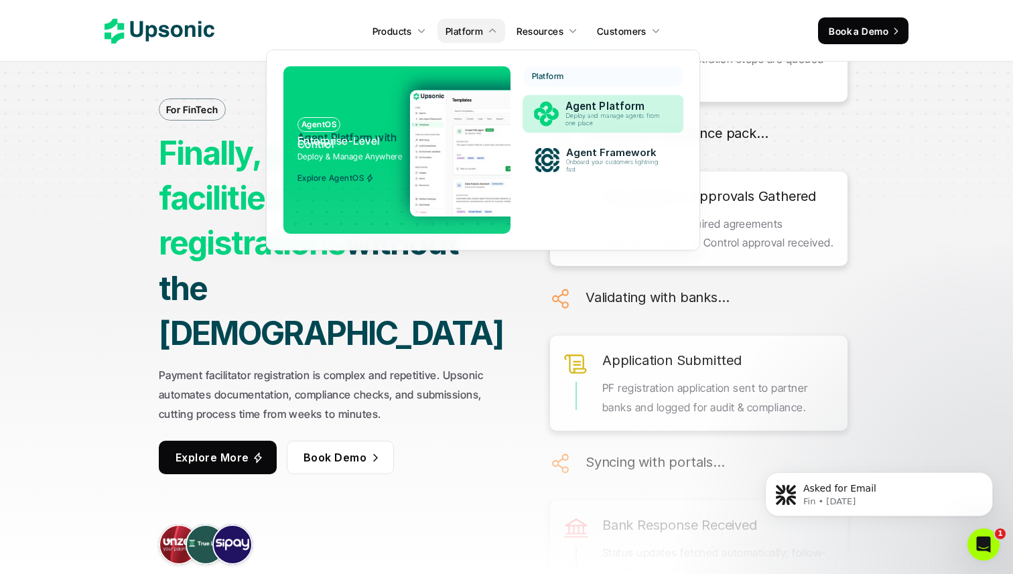
click at [582, 110] on p "Agent Platform" at bounding box center [615, 107] width 101 height 12
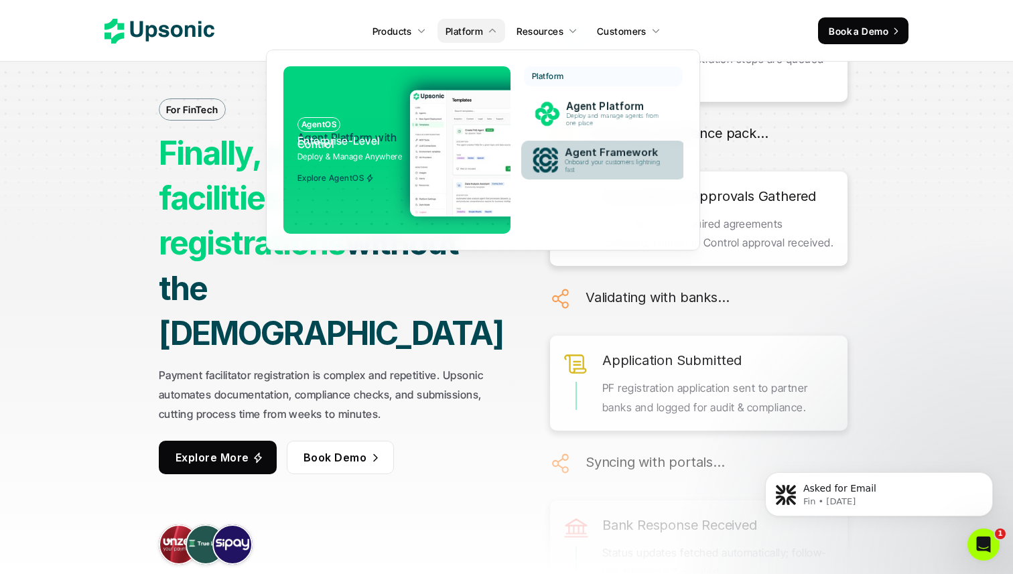
click at [607, 157] on p "Agent Framework" at bounding box center [616, 153] width 103 height 13
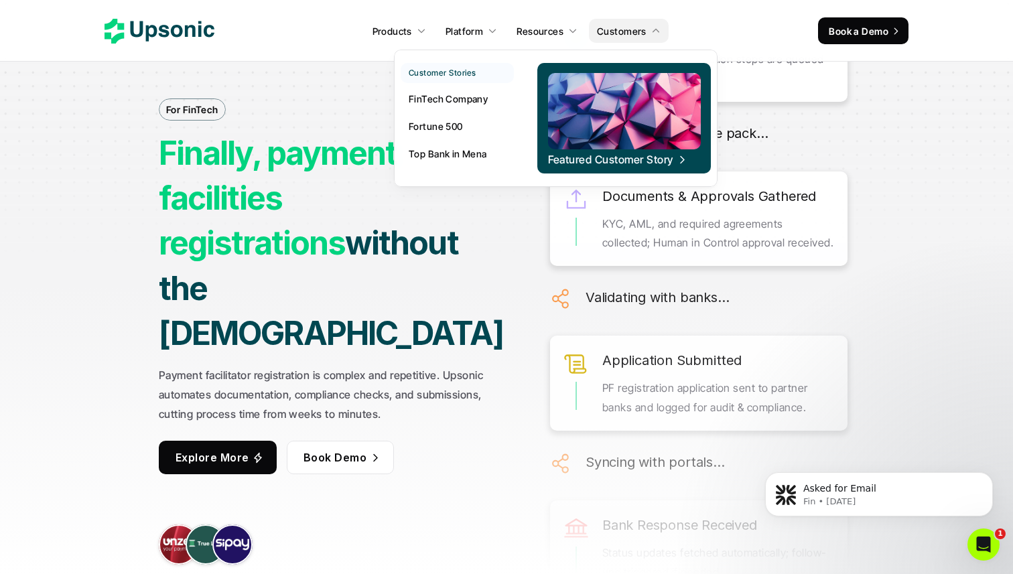
click at [427, 103] on p "FinTech Company" at bounding box center [448, 99] width 79 height 14
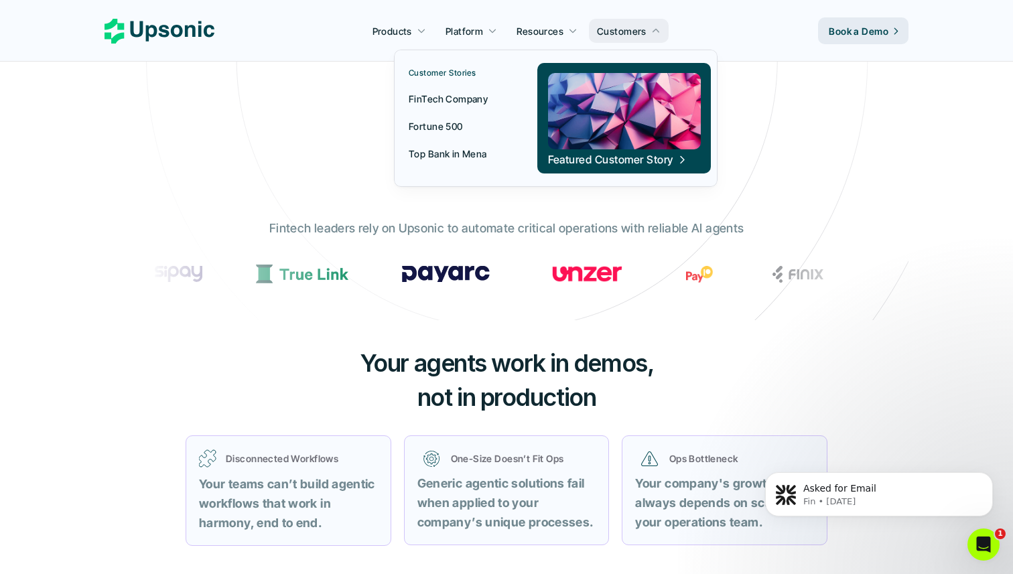
click at [473, 129] on link "Fortune 500" at bounding box center [457, 126] width 113 height 24
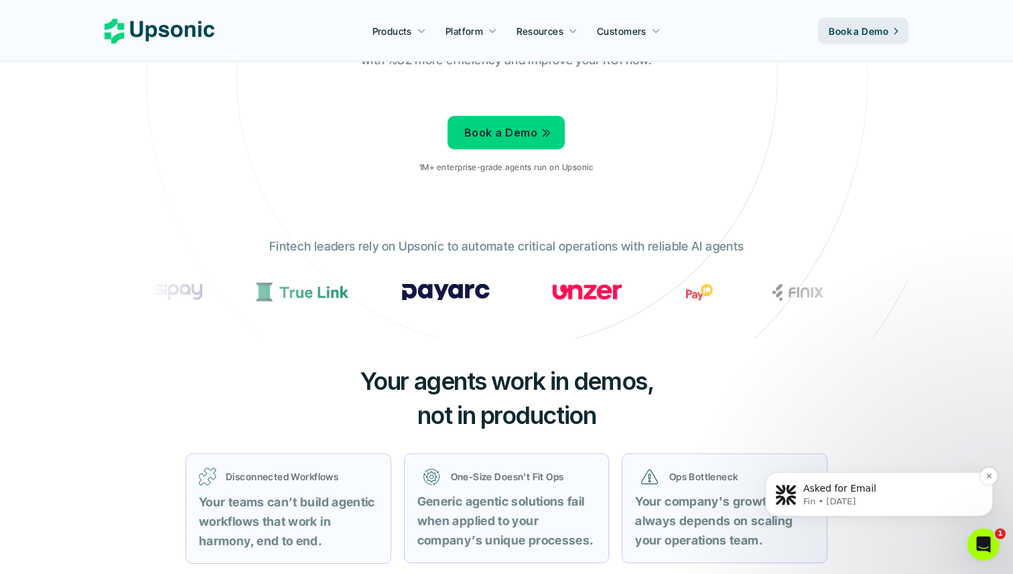
click at [868, 494] on p "Asked for Email" at bounding box center [889, 488] width 173 height 13
